Goal: Transaction & Acquisition: Download file/media

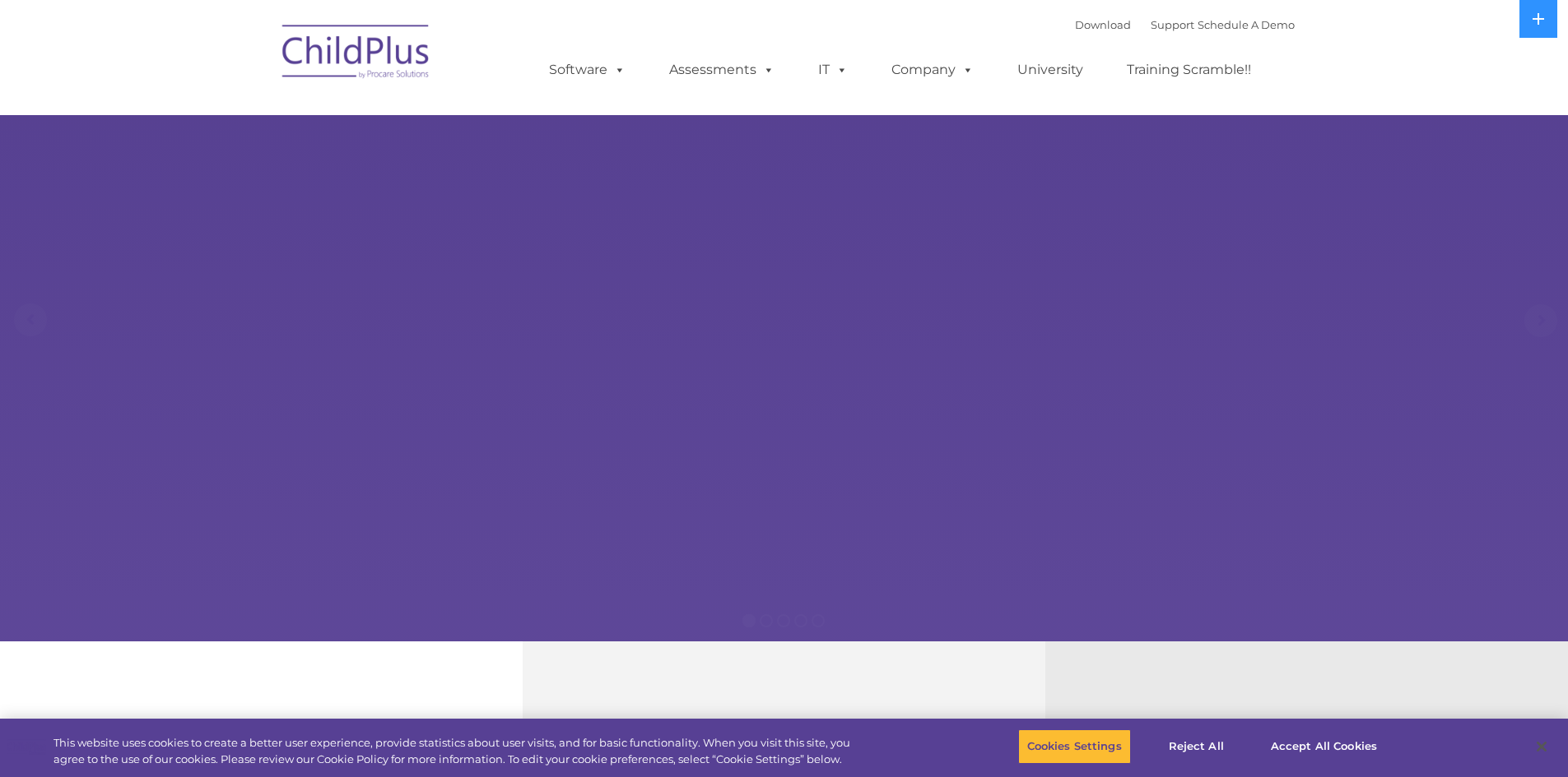
select select "MEDIUM"
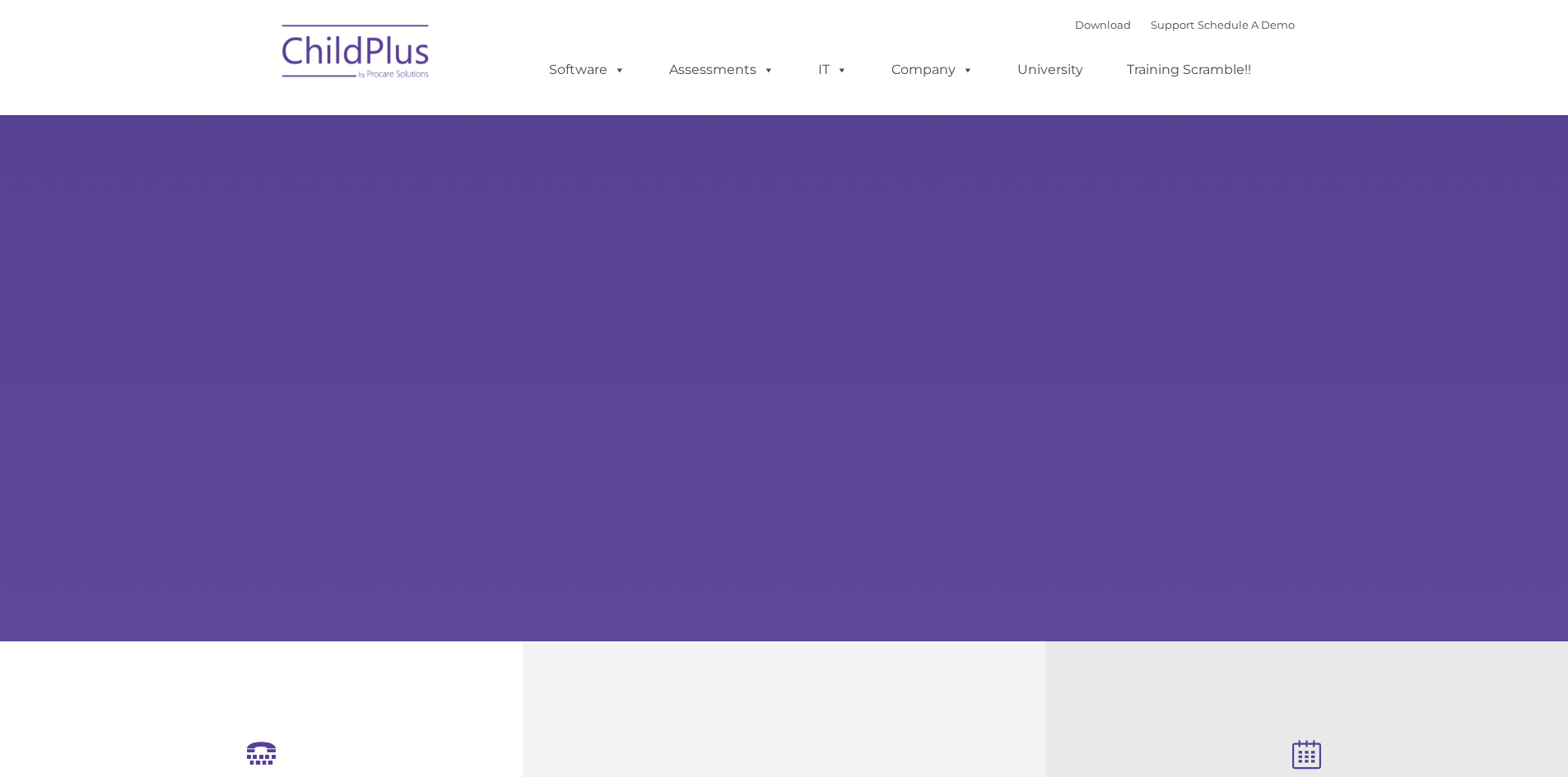
type input ""
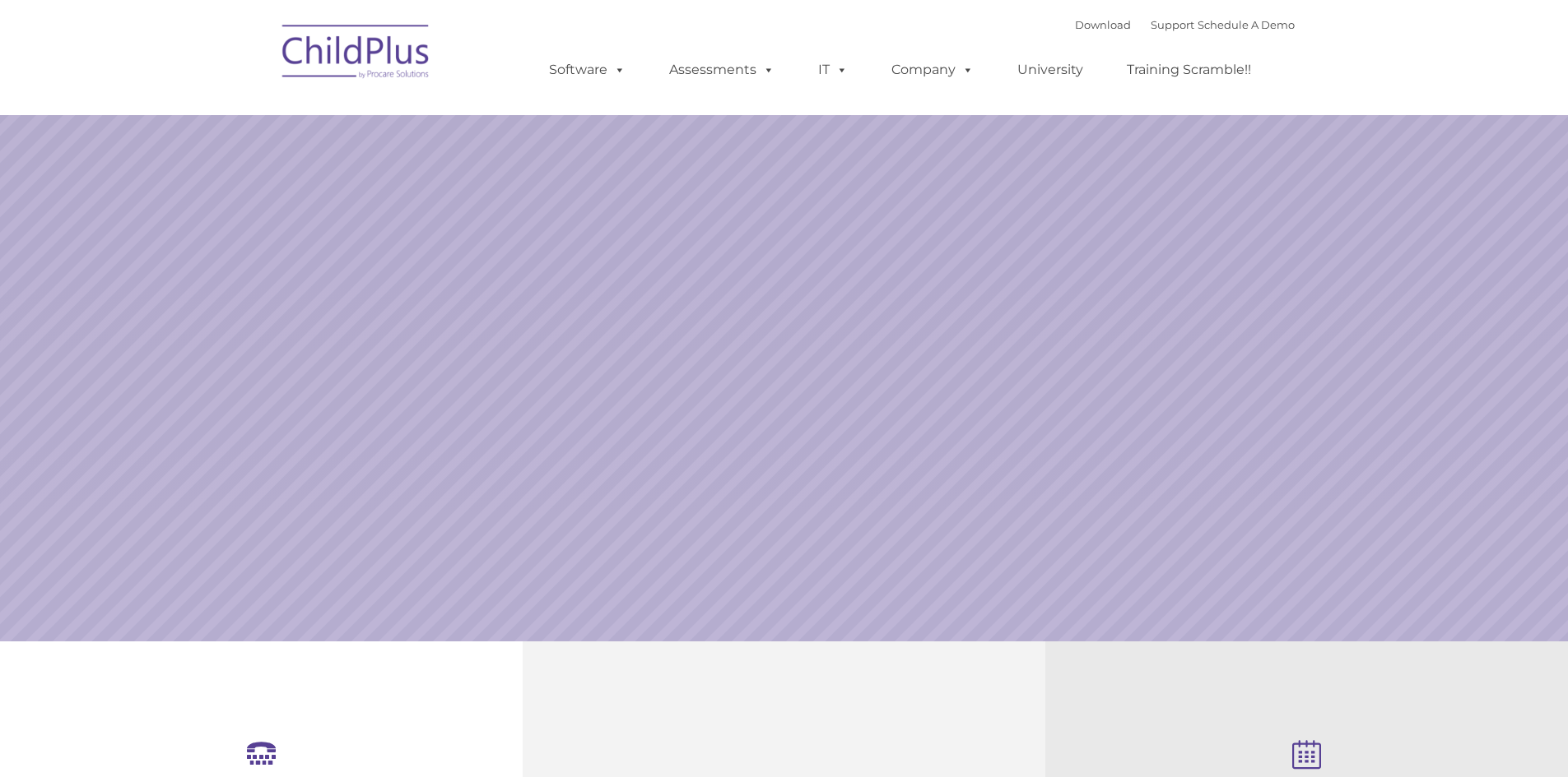
select select "MEDIUM"
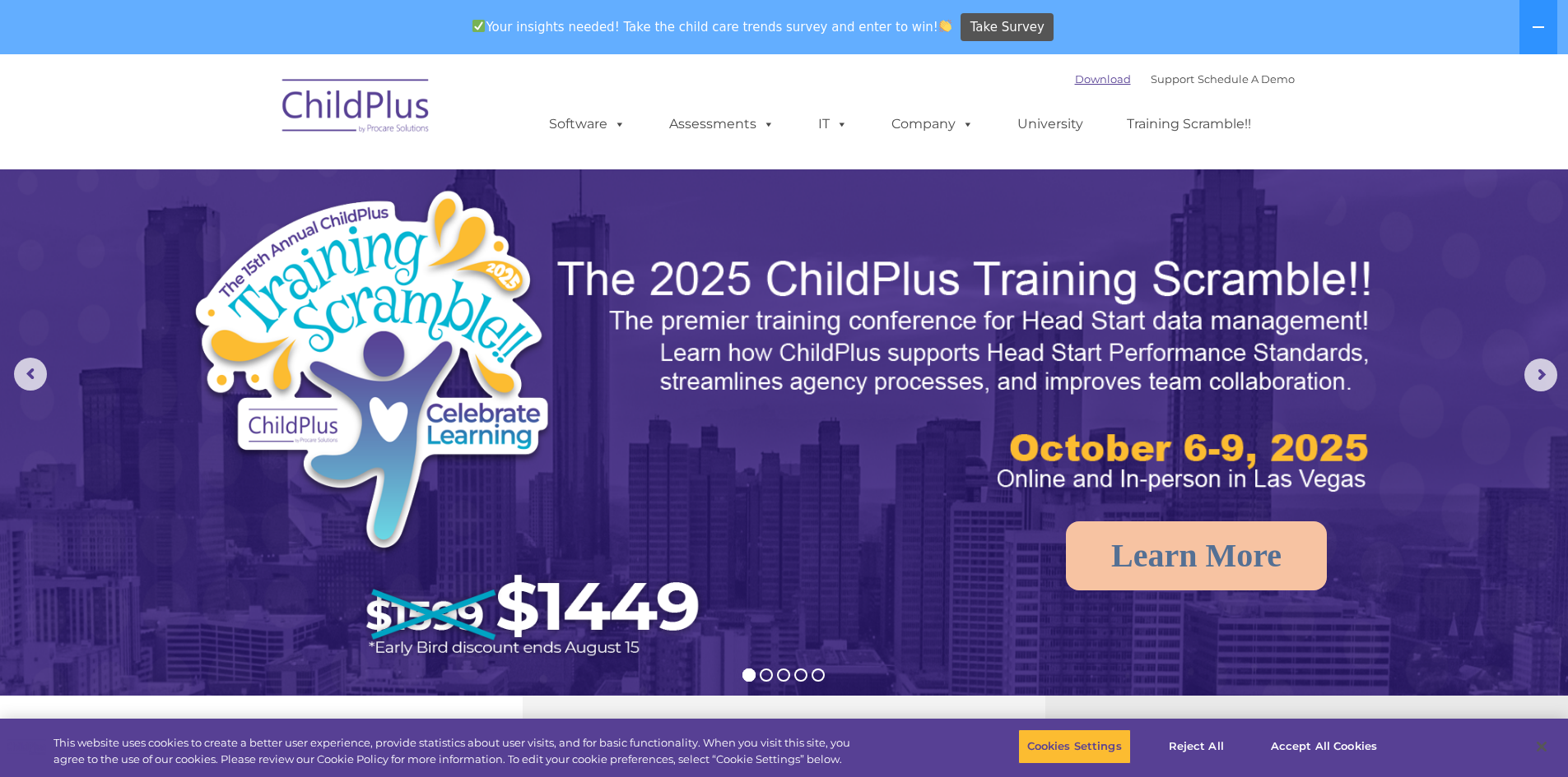
click at [1068, 54] on nav "Download Support | Schedule A Demo  MENU MENU Software ChildPlus: The original…" at bounding box center [784, 112] width 1568 height 115
click at [1075, 74] on link "Download" at bounding box center [1103, 79] width 56 height 13
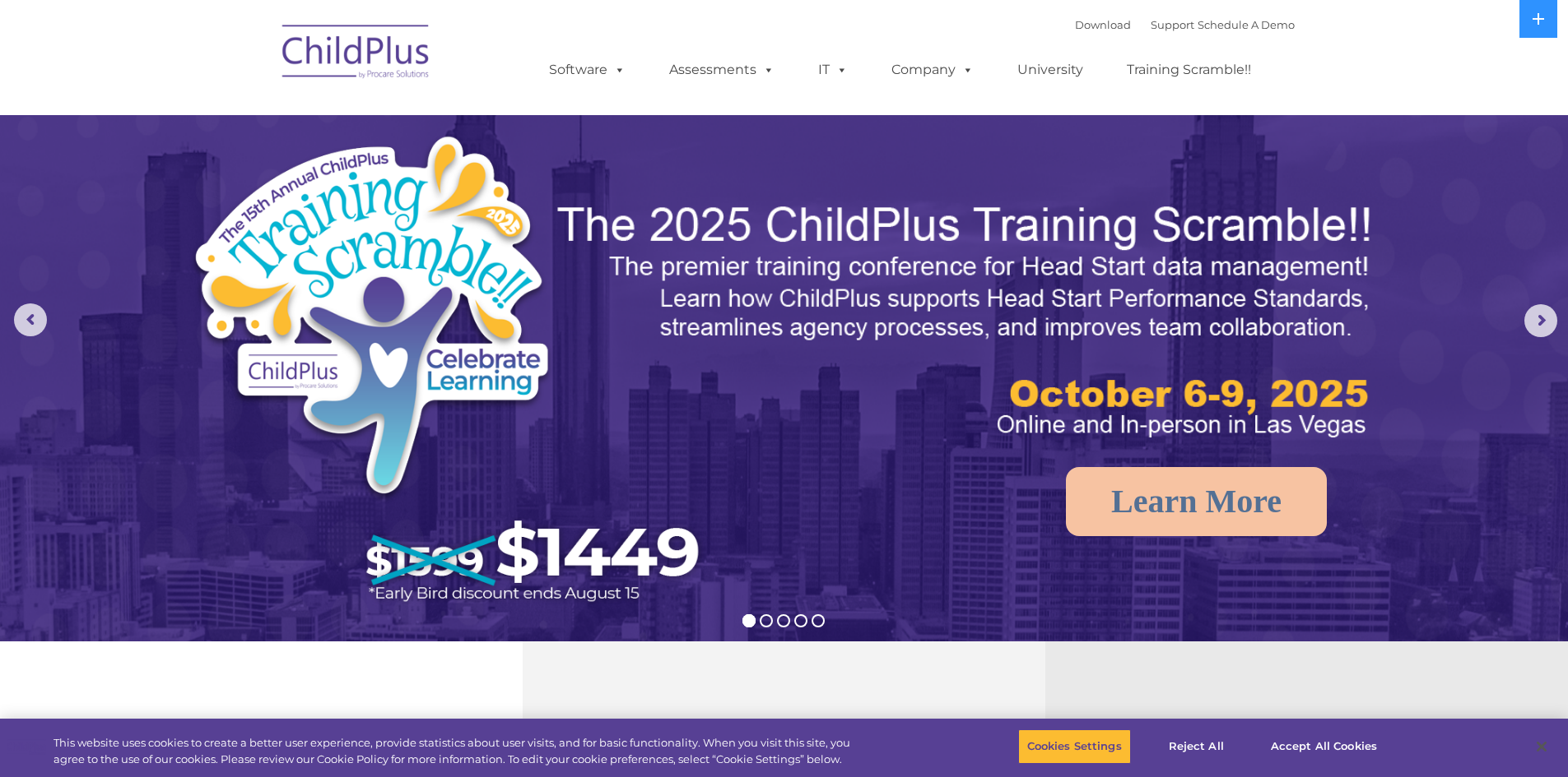
select select "MEDIUM"
